Goal: Task Accomplishment & Management: Use online tool/utility

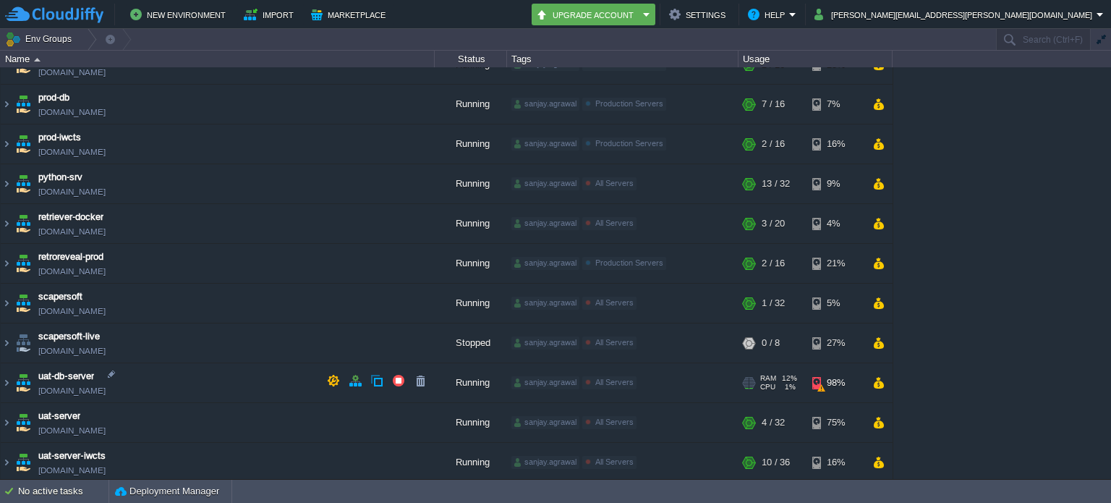
click at [12, 378] on img at bounding box center [7, 382] width 12 height 39
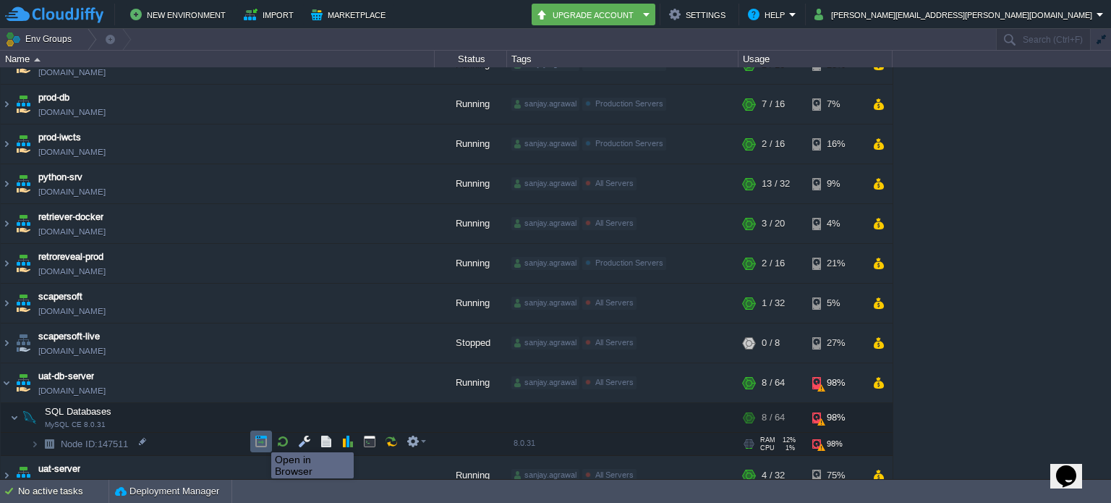
click at [260, 439] on button "button" at bounding box center [261, 441] width 13 height 13
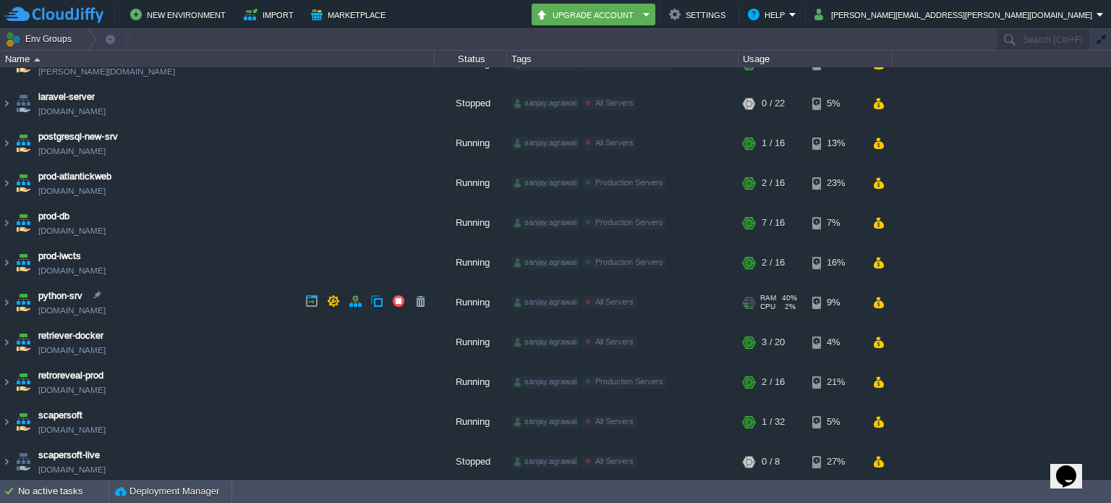
scroll to position [354, 0]
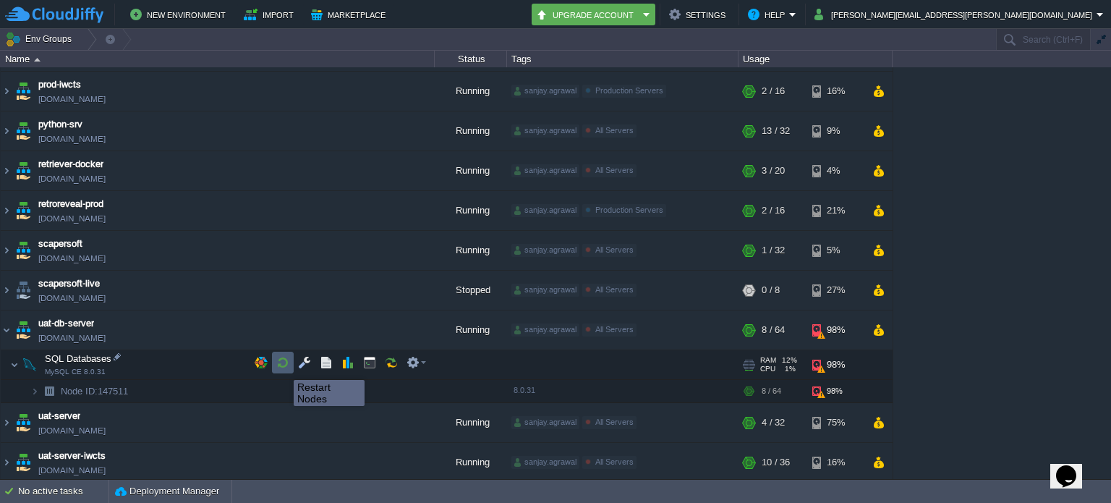
click at [283, 358] on button "button" at bounding box center [282, 362] width 13 height 13
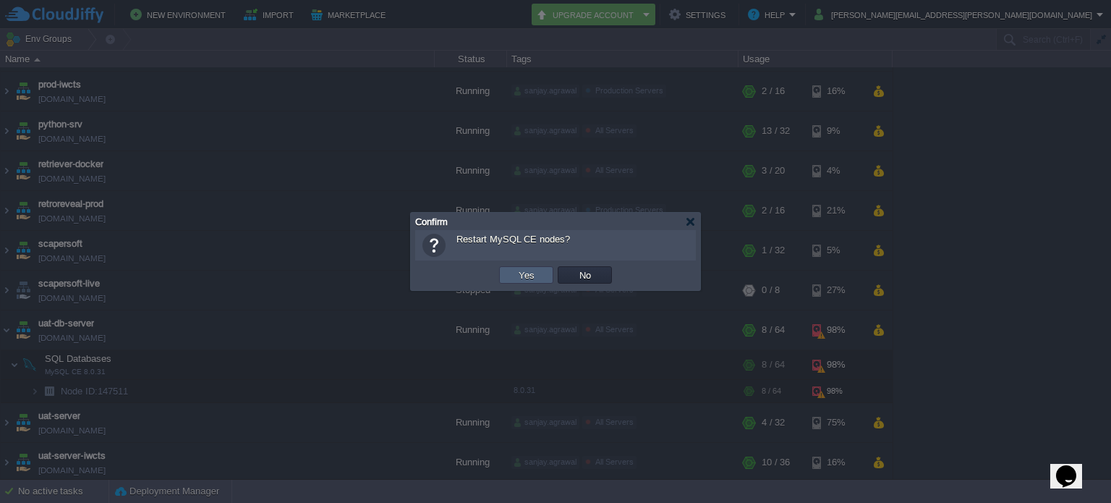
click at [513, 273] on td "Yes" at bounding box center [526, 274] width 54 height 17
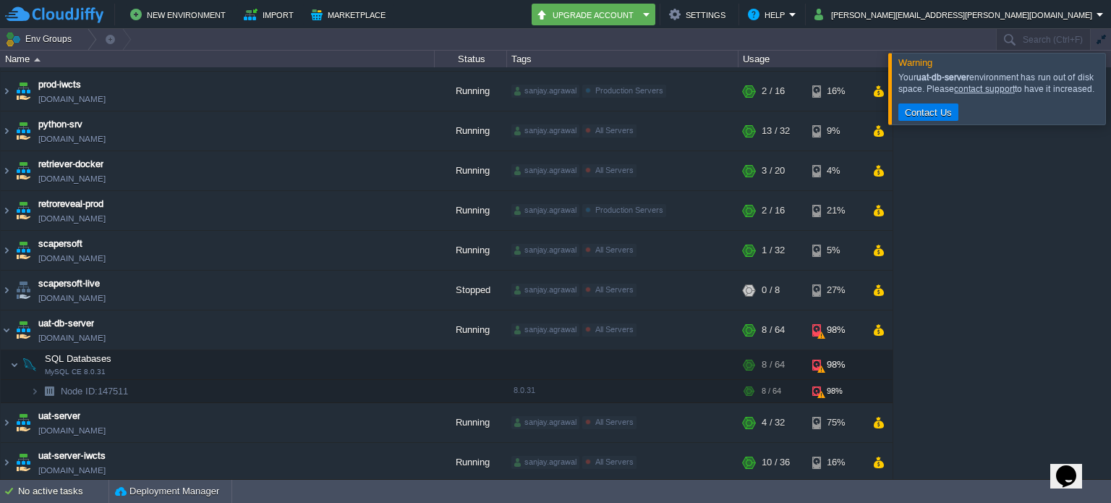
click at [1110, 94] on div at bounding box center [1128, 88] width 0 height 71
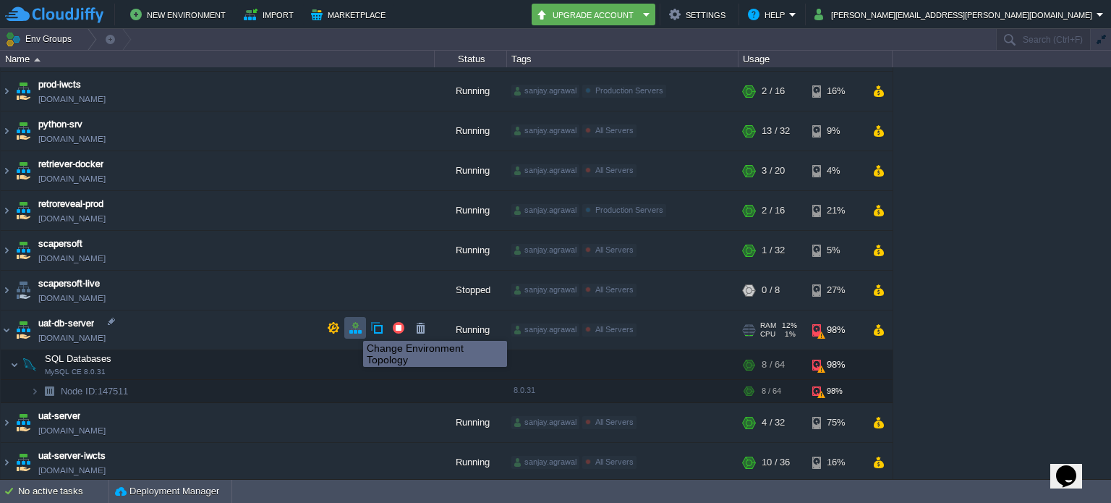
click at [352, 328] on button "button" at bounding box center [355, 327] width 13 height 13
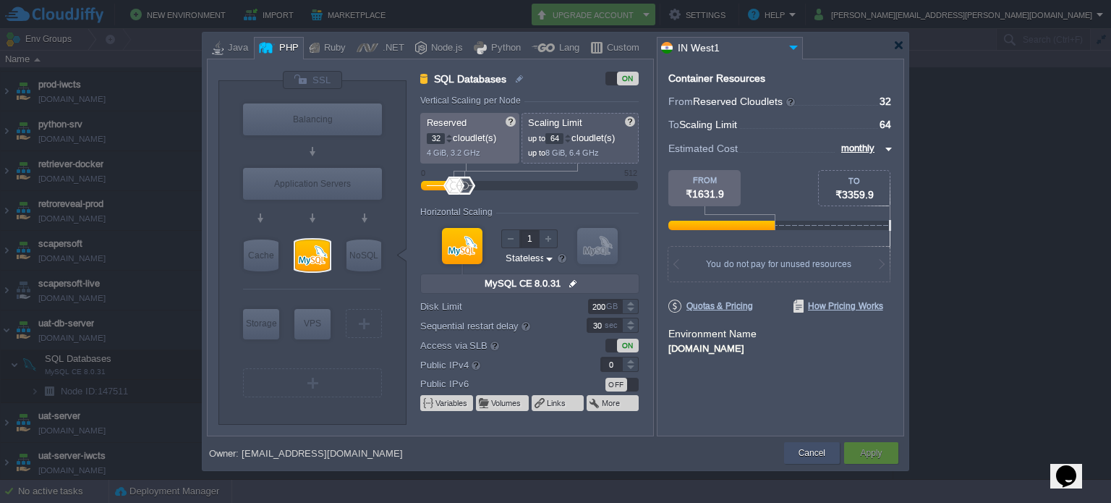
click at [803, 445] on button "Cancel" at bounding box center [811, 452] width 27 height 14
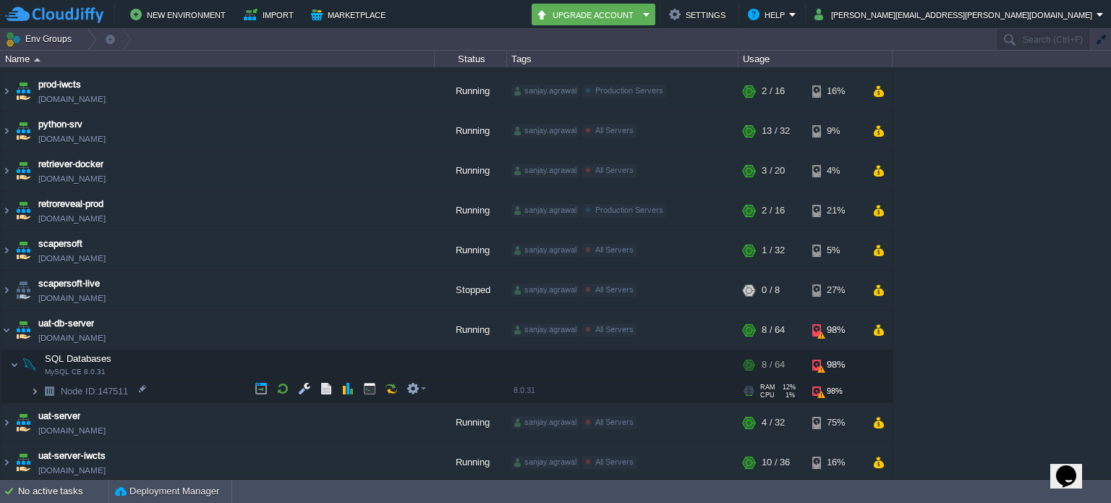
click at [36, 383] on img at bounding box center [34, 391] width 9 height 22
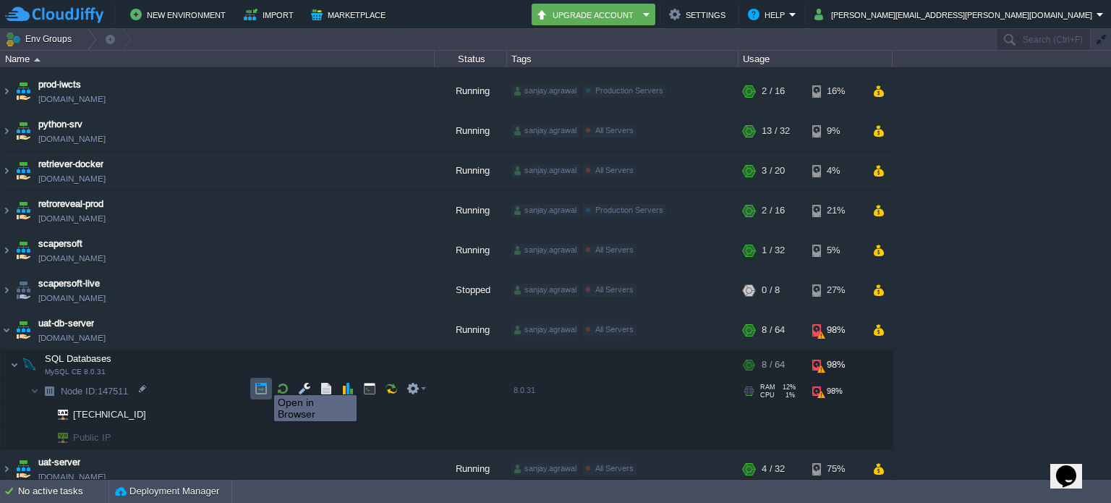
click at [263, 382] on button "button" at bounding box center [261, 388] width 13 height 13
